Goal: Find specific page/section: Find specific page/section

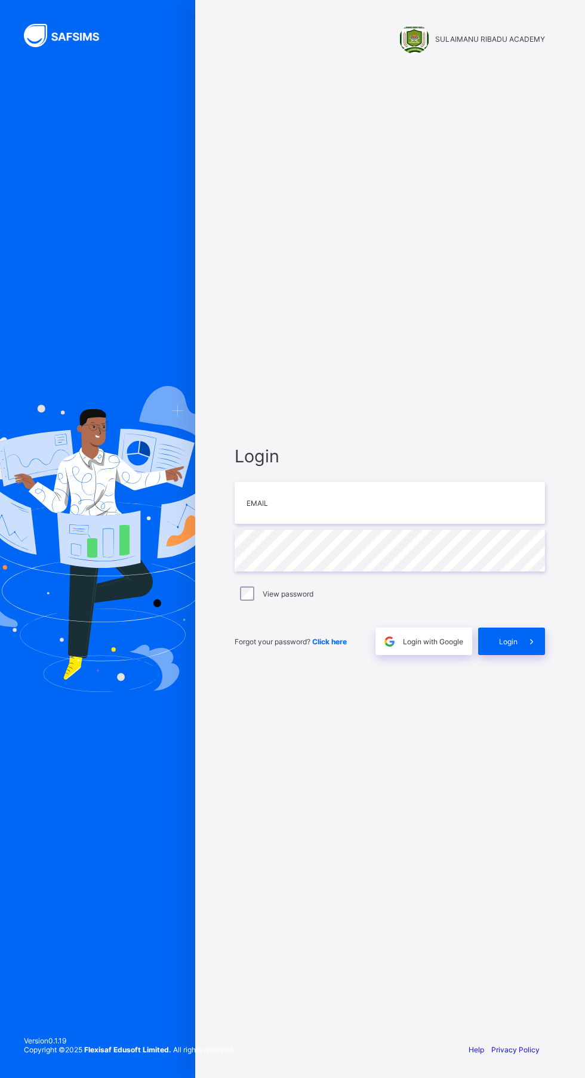
scroll to position [7, 0]
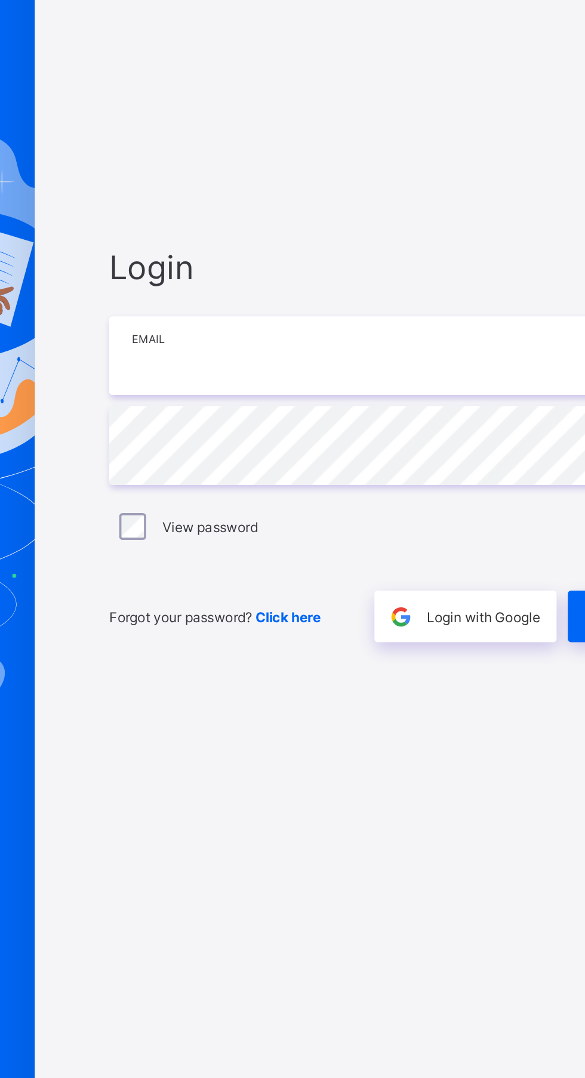
type input "**********"
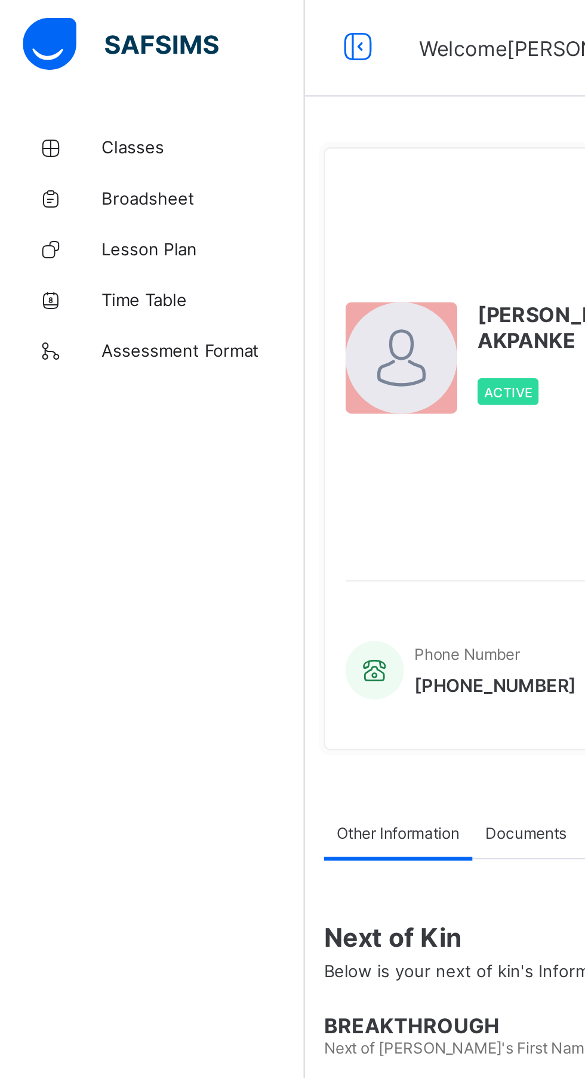
click at [69, 64] on link "Classes" at bounding box center [71, 72] width 143 height 24
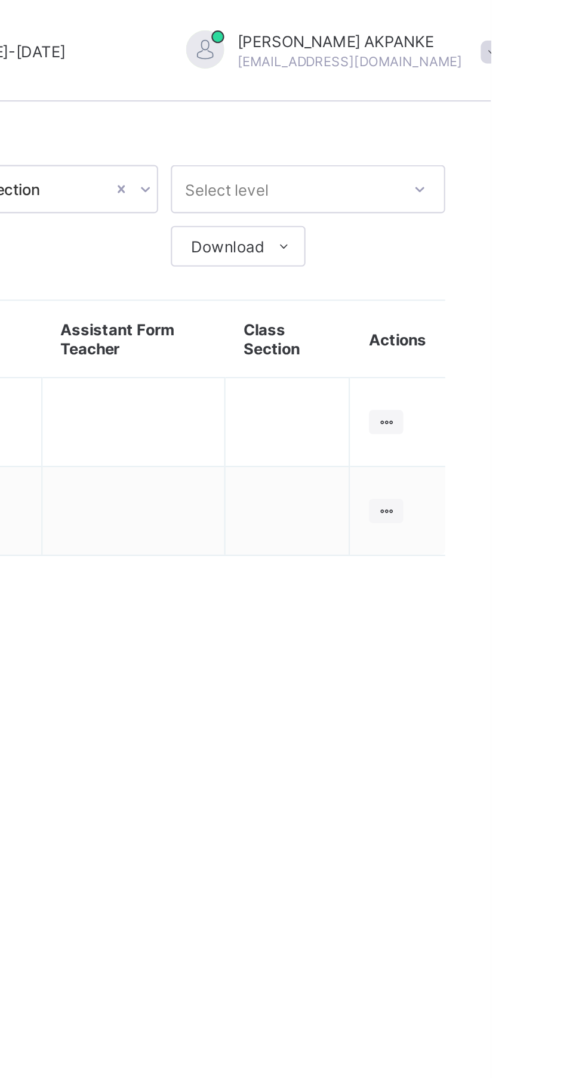
click at [0, 0] on ul "View Class" at bounding box center [0, 0] width 0 height 0
click at [0, 0] on div "View Class" at bounding box center [0, 0] width 0 height 0
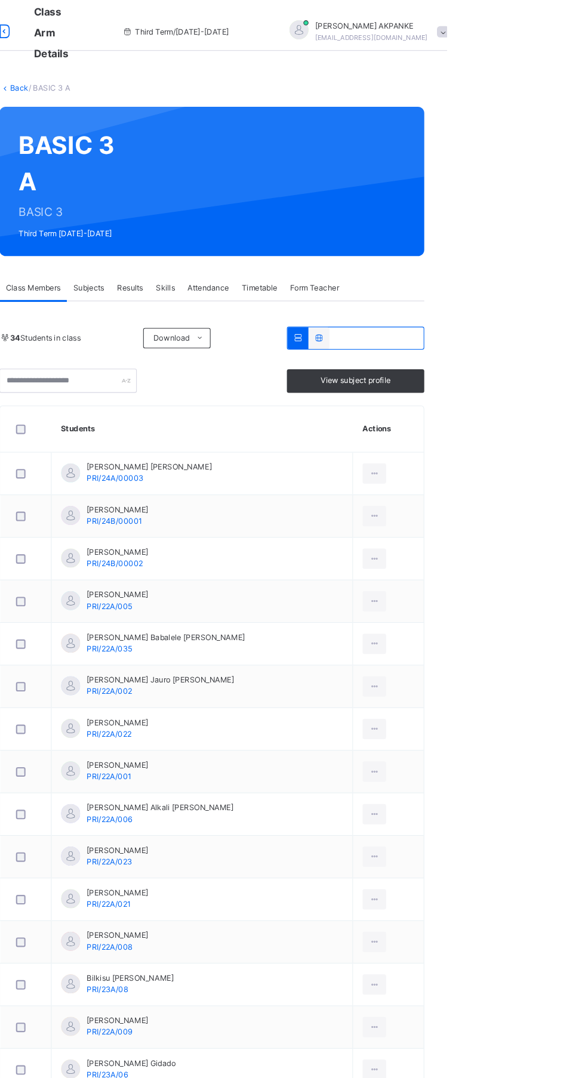
click at [575, 30] on span at bounding box center [580, 29] width 11 height 11
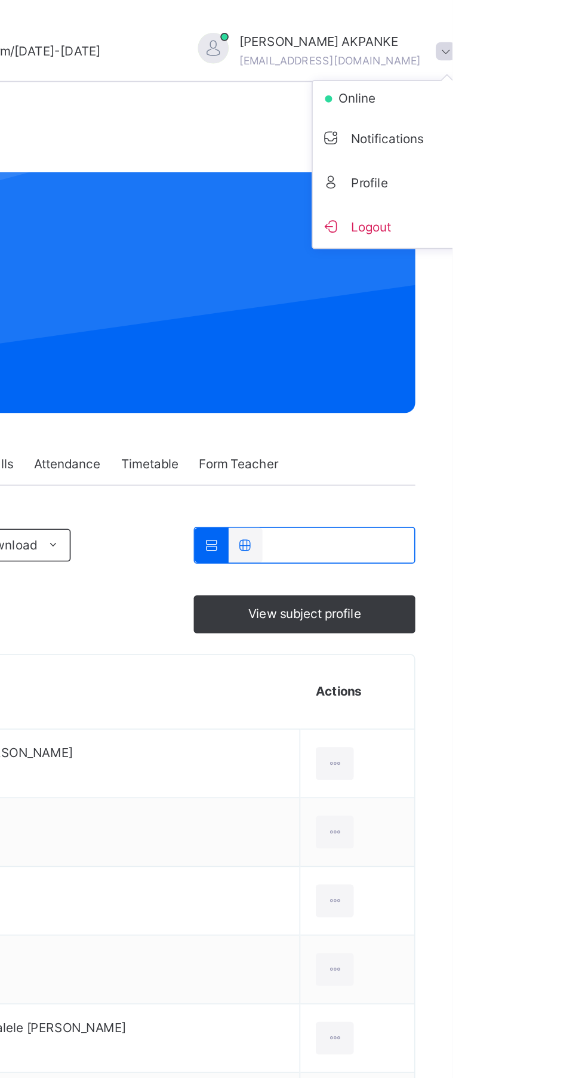
click at [508, 137] on span "Logout" at bounding box center [547, 132] width 79 height 16
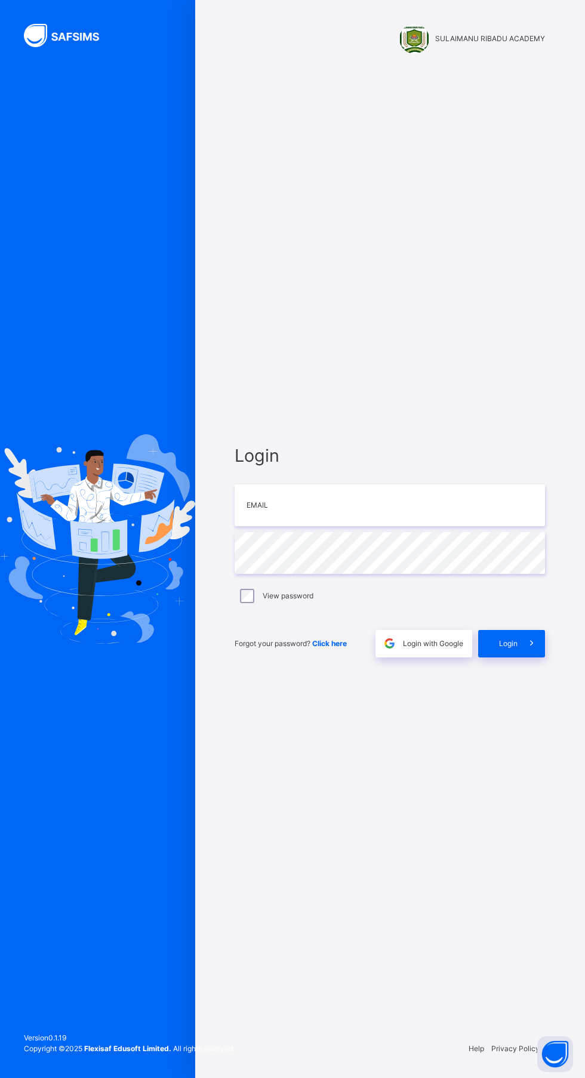
scroll to position [91, 0]
